Goal: Task Accomplishment & Management: Manage account settings

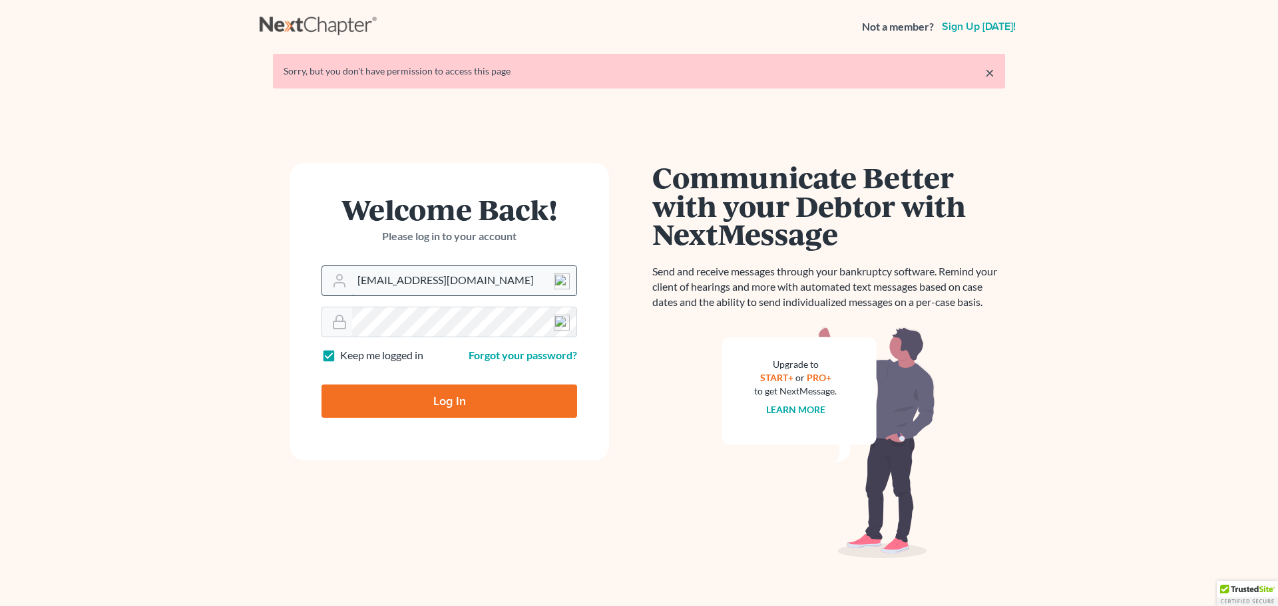
drag, startPoint x: 417, startPoint y: 266, endPoint x: 417, endPoint y: 276, distance: 10.0
click at [417, 266] on input "[EMAIL_ADDRESS][DOMAIN_NAME]" at bounding box center [464, 280] width 224 height 29
click at [190, 441] on main "× Sorry, but you don't have permission to access this page Welcome Back! Please…" at bounding box center [639, 320] width 1278 height 535
click at [467, 278] on input "[EMAIL_ADDRESS][DOMAIN_NAME]" at bounding box center [464, 280] width 224 height 29
type input "[EMAIL_ADDRESS][DOMAIN_NAME]"
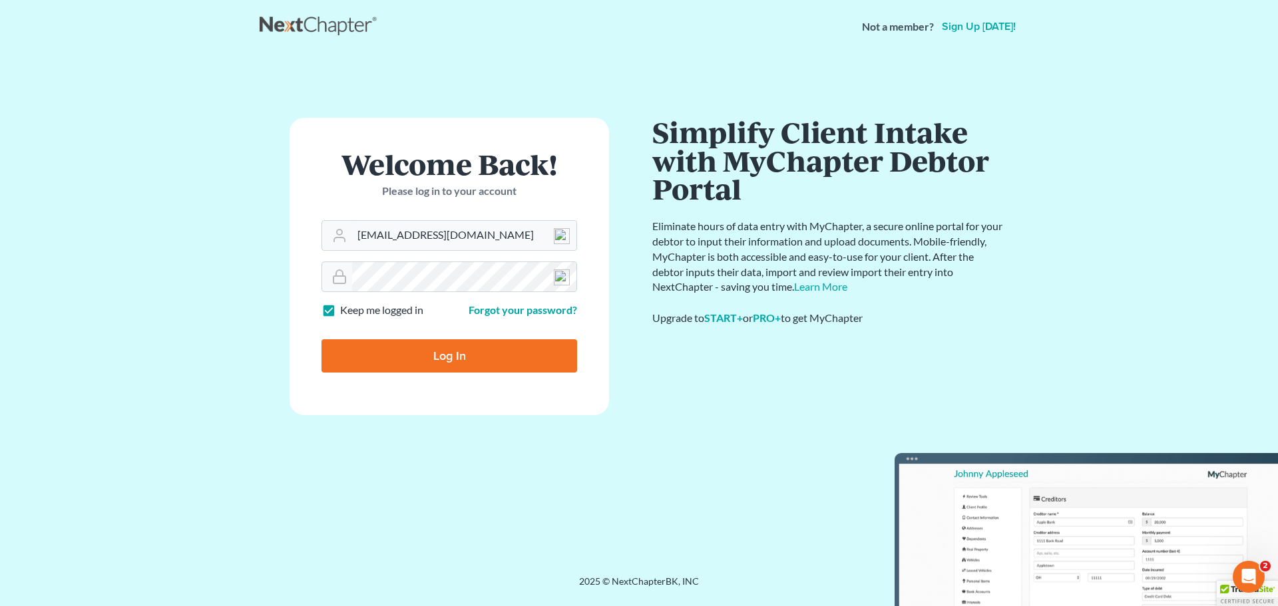
click at [433, 348] on input "Log In" at bounding box center [449, 355] width 256 height 33
type input "Thinking..."
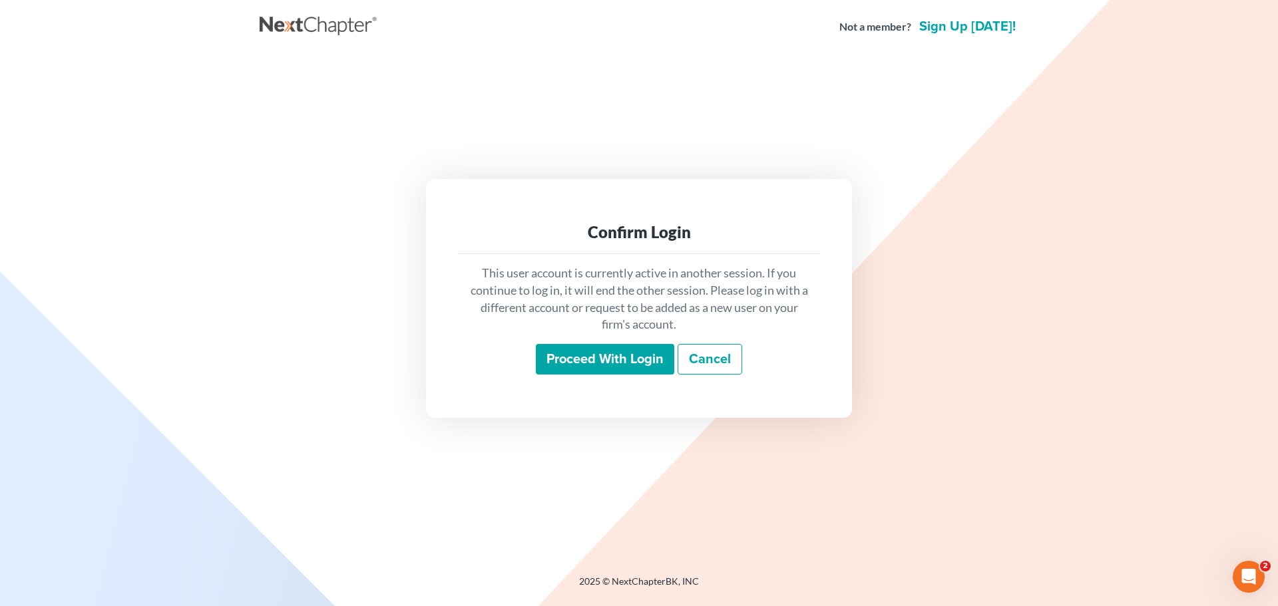
click at [616, 355] on input "Proceed with login" at bounding box center [605, 359] width 138 height 31
